Goal: Find specific page/section

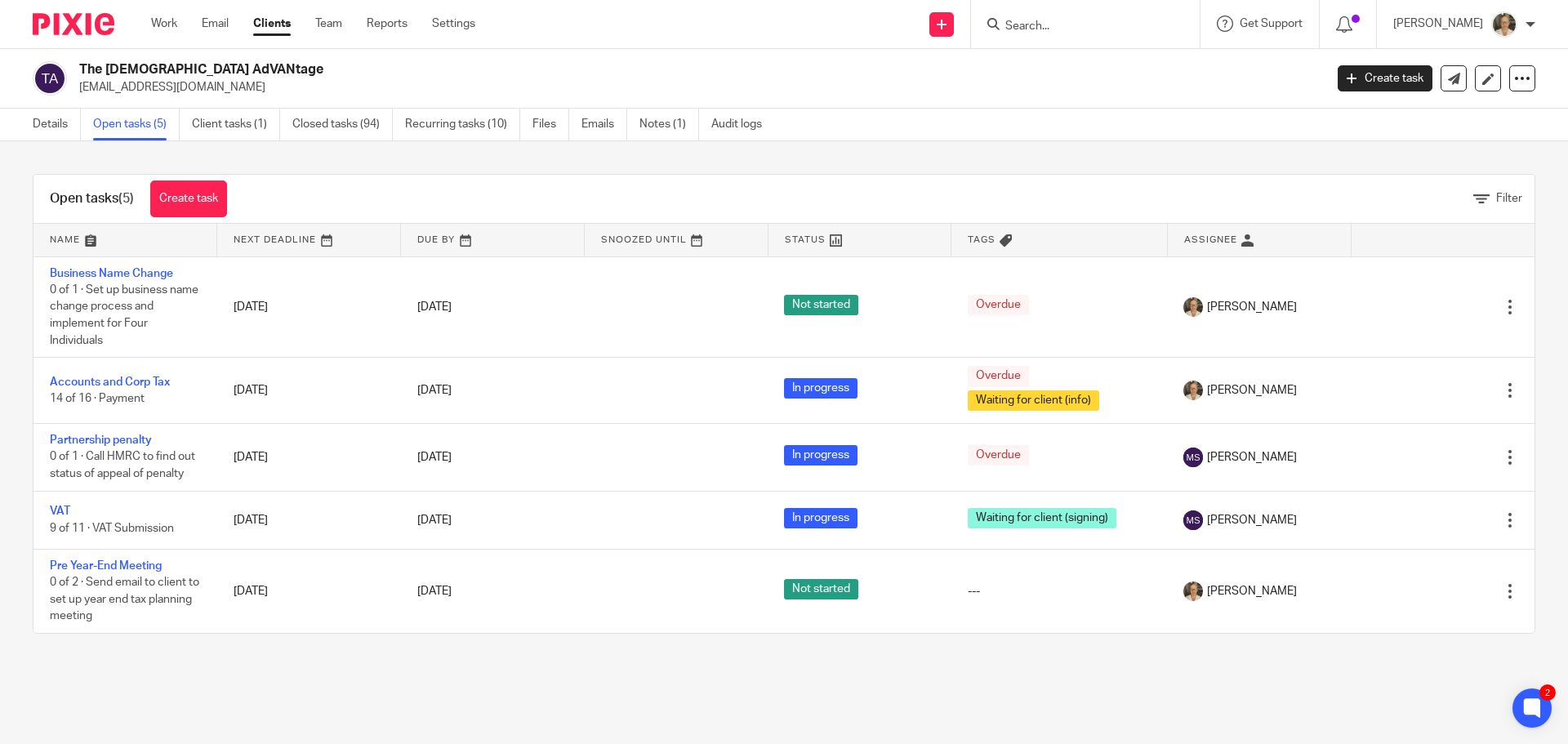
click at [1057, 22] on input "Search" at bounding box center [1076, 27] width 147 height 15
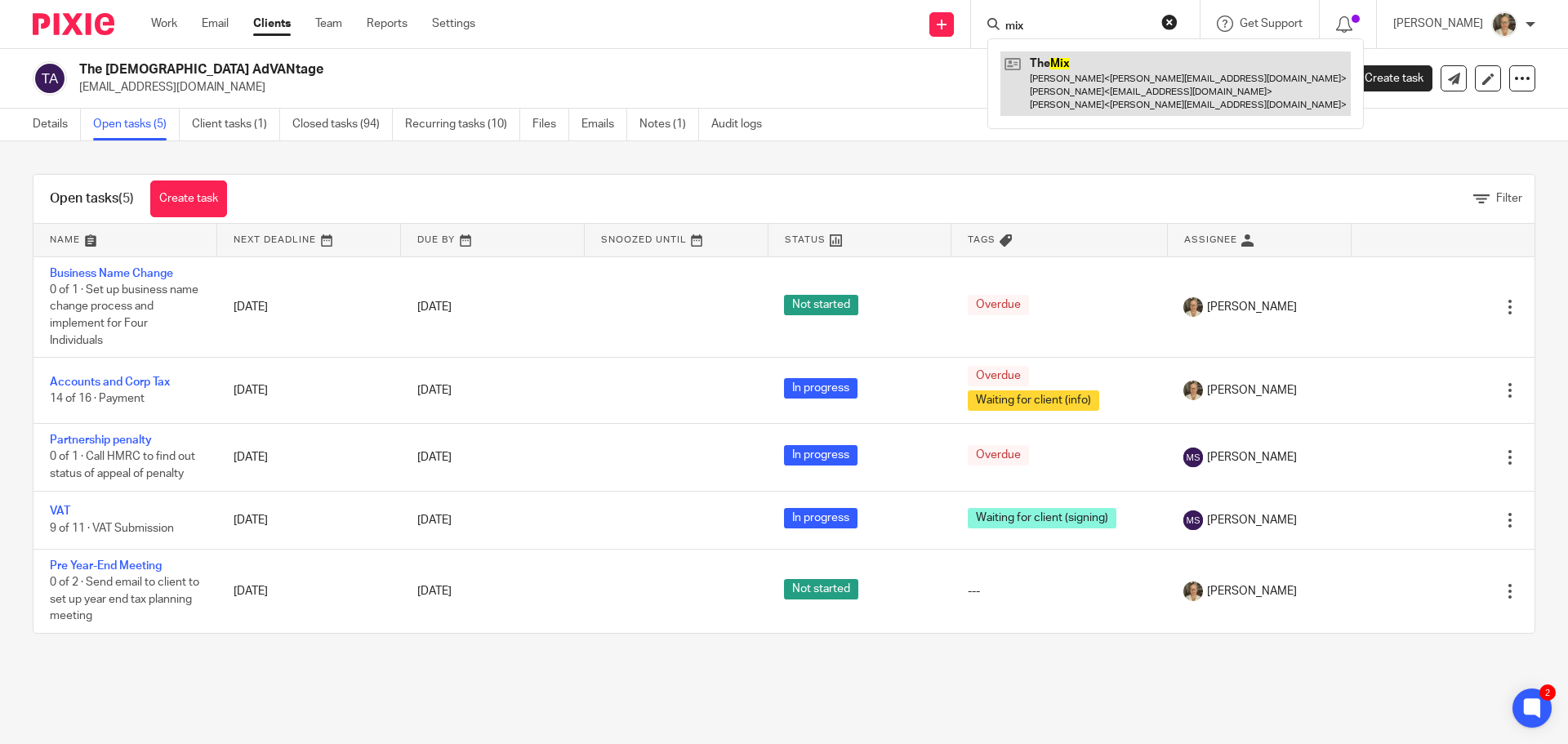
type input "mix"
click at [1076, 81] on link at bounding box center [1175, 83] width 350 height 64
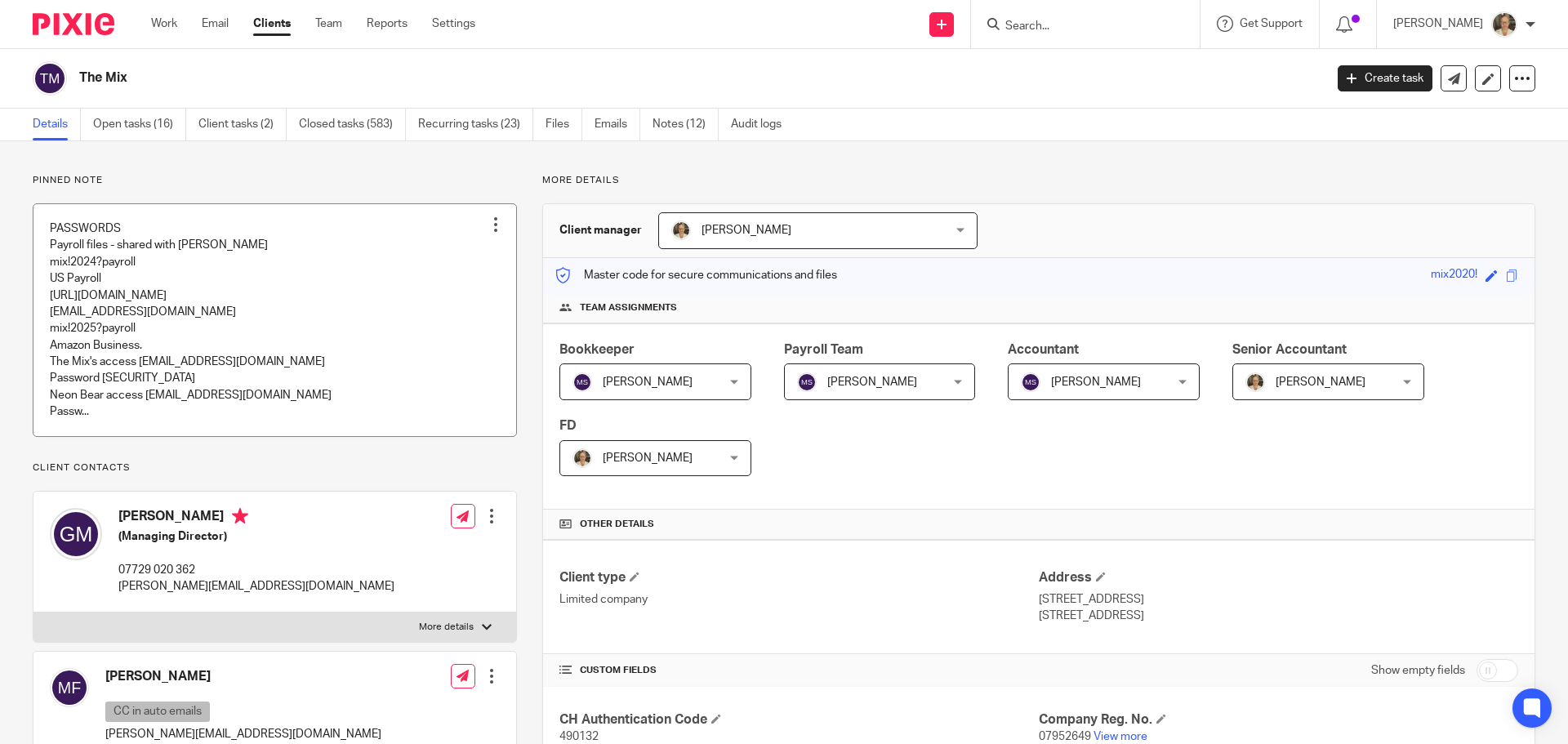
click at [190, 313] on link at bounding box center [275, 320] width 482 height 232
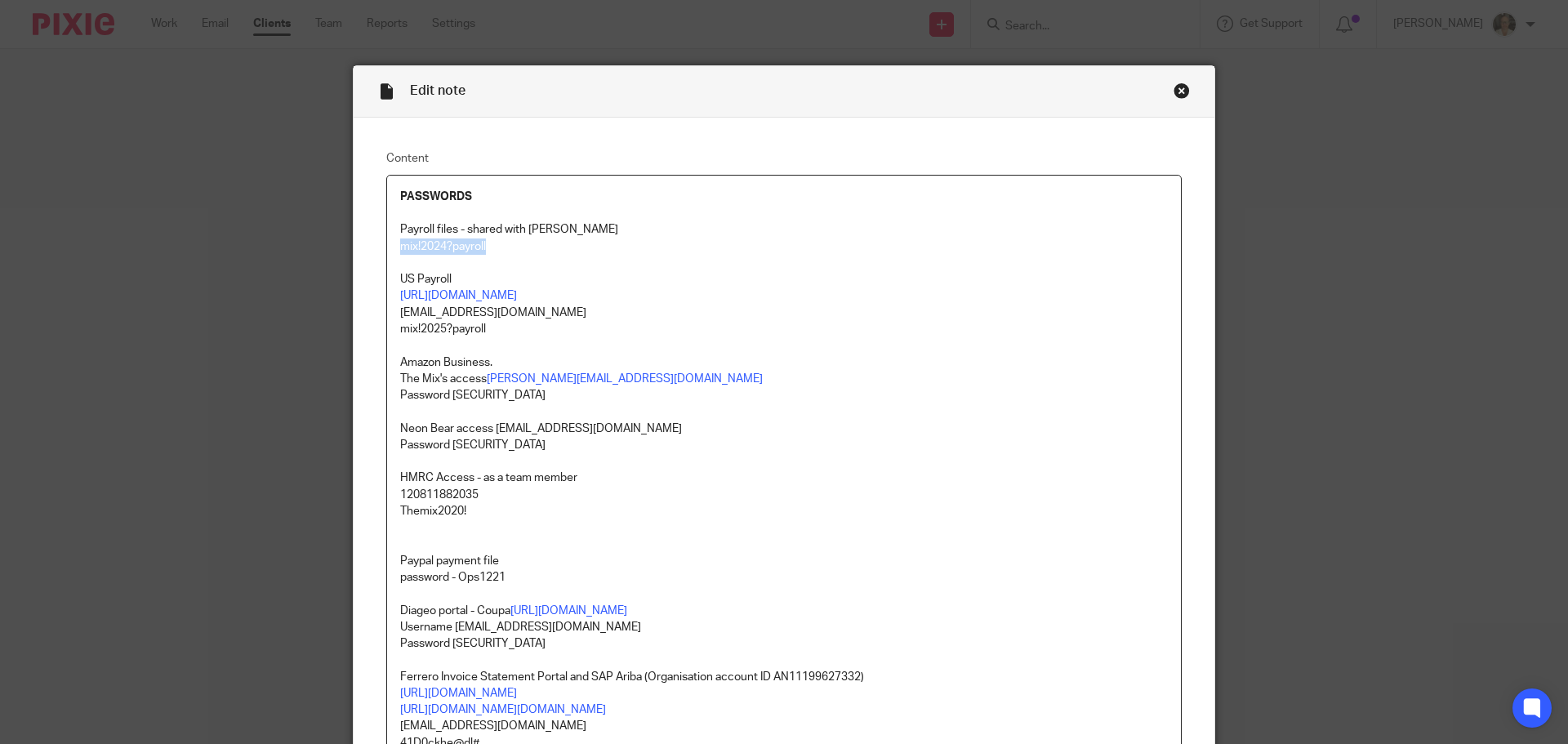
drag, startPoint x: 487, startPoint y: 245, endPoint x: 382, endPoint y: 246, distance: 105.0
copy p "mix!2024?payroll"
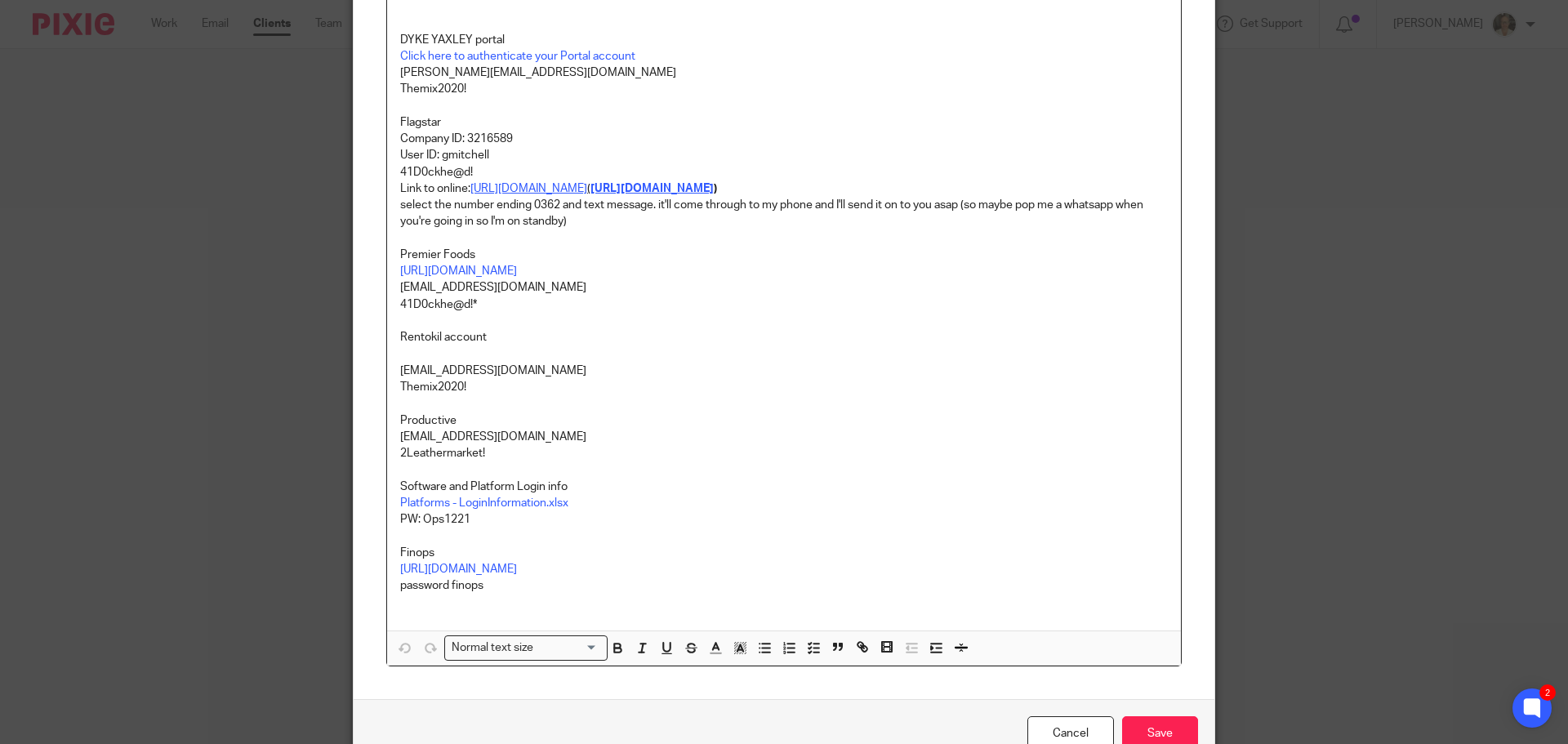
scroll to position [1388, 0]
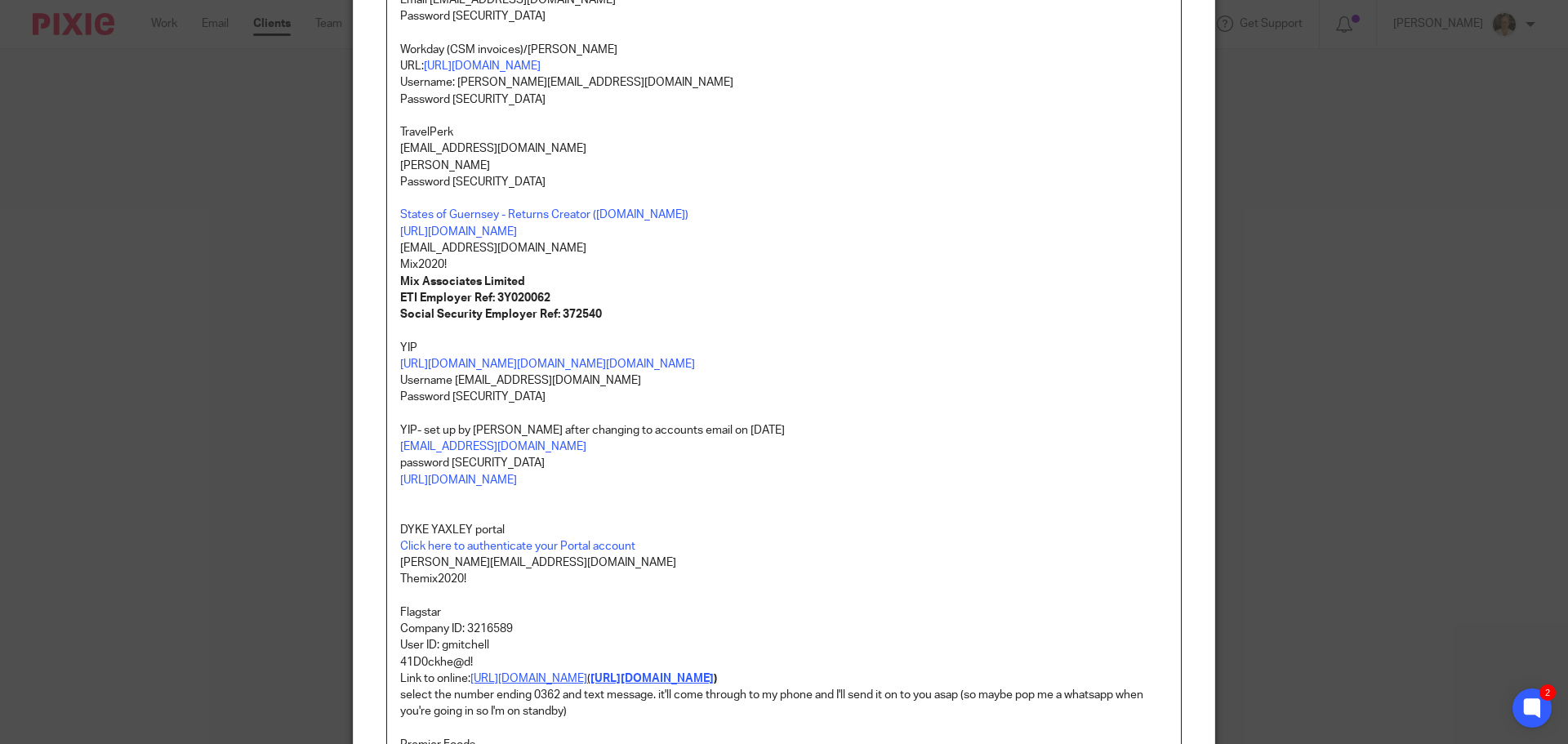
click at [574, 372] on p "https://yipclients.b2clogin.com/yipclients.onmicrosoft.com/b2c_1_yip_services/o…" at bounding box center [783, 364] width 767 height 16
click at [560, 481] on link "https://yipclients.b2clogin.com/yipclients.onmicrosoft.com/b2c_1_yip_services/o…" at bounding box center [547, 480] width 286 height 16
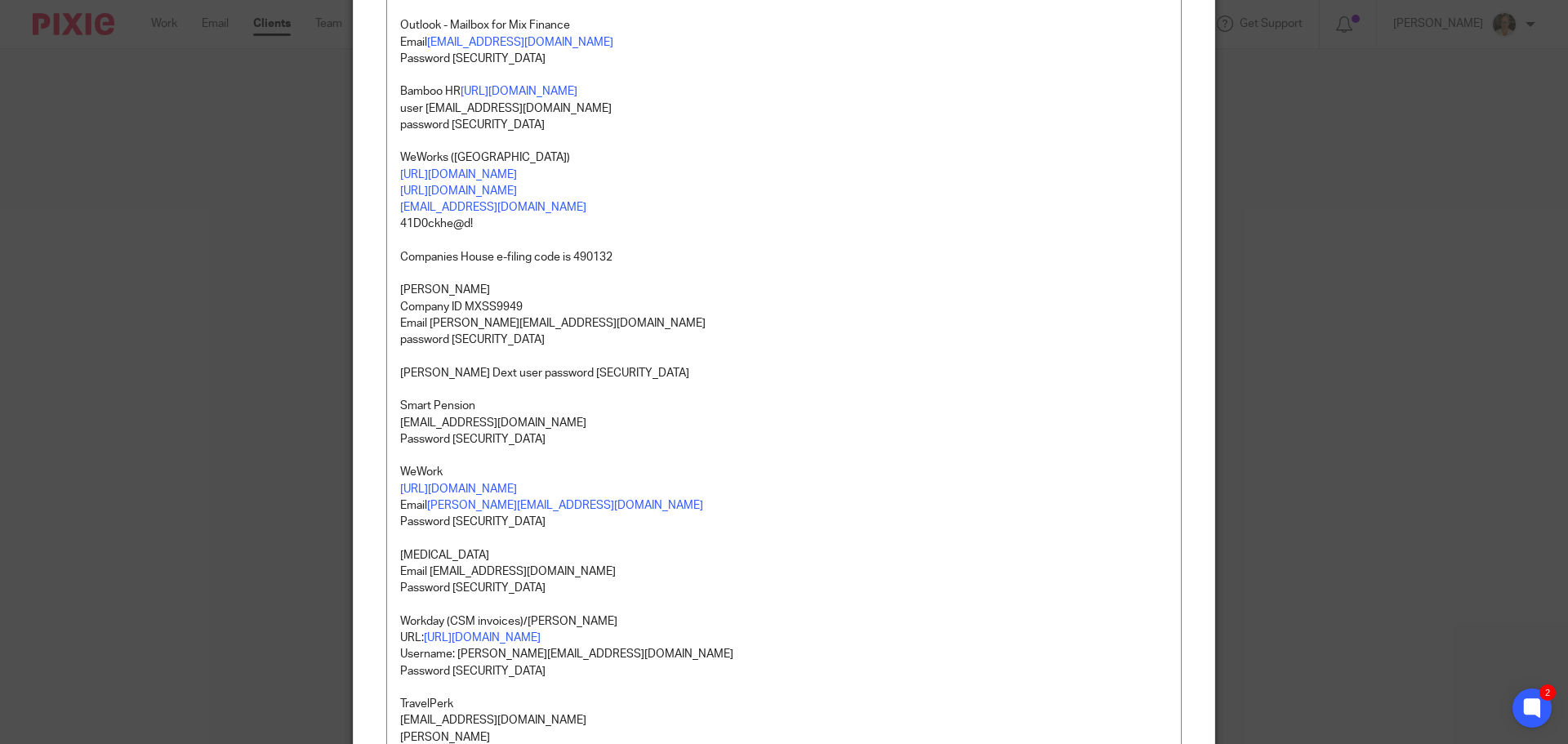
scroll to position [1307, 0]
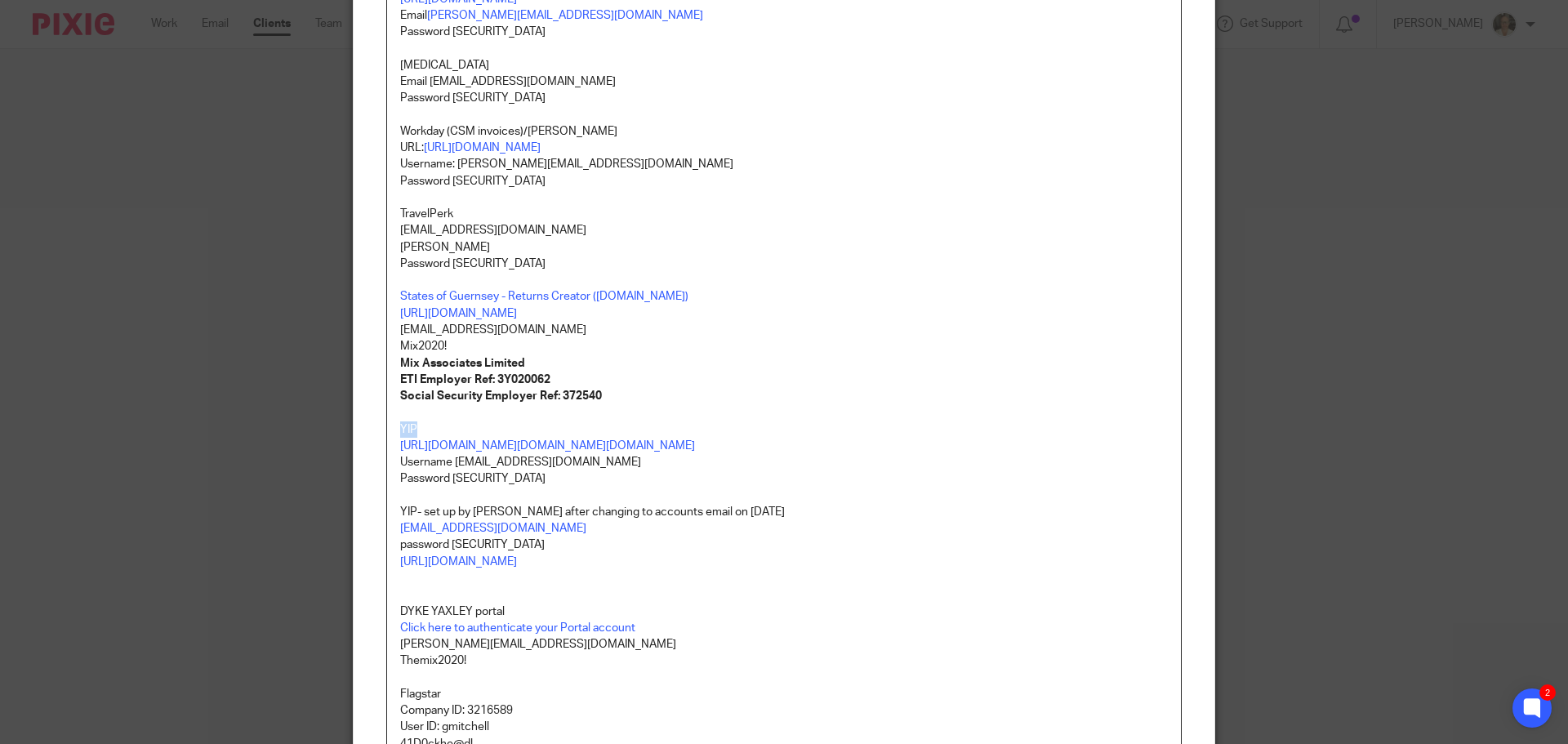
click at [429, 305] on p "States of Guernsey - Returns Creator (gov.gg)" at bounding box center [783, 295] width 767 height 16
click at [463, 362] on link "https://rc.gov.gg/" at bounding box center [456, 364] width 117 height 16
